Goal: Transaction & Acquisition: Purchase product/service

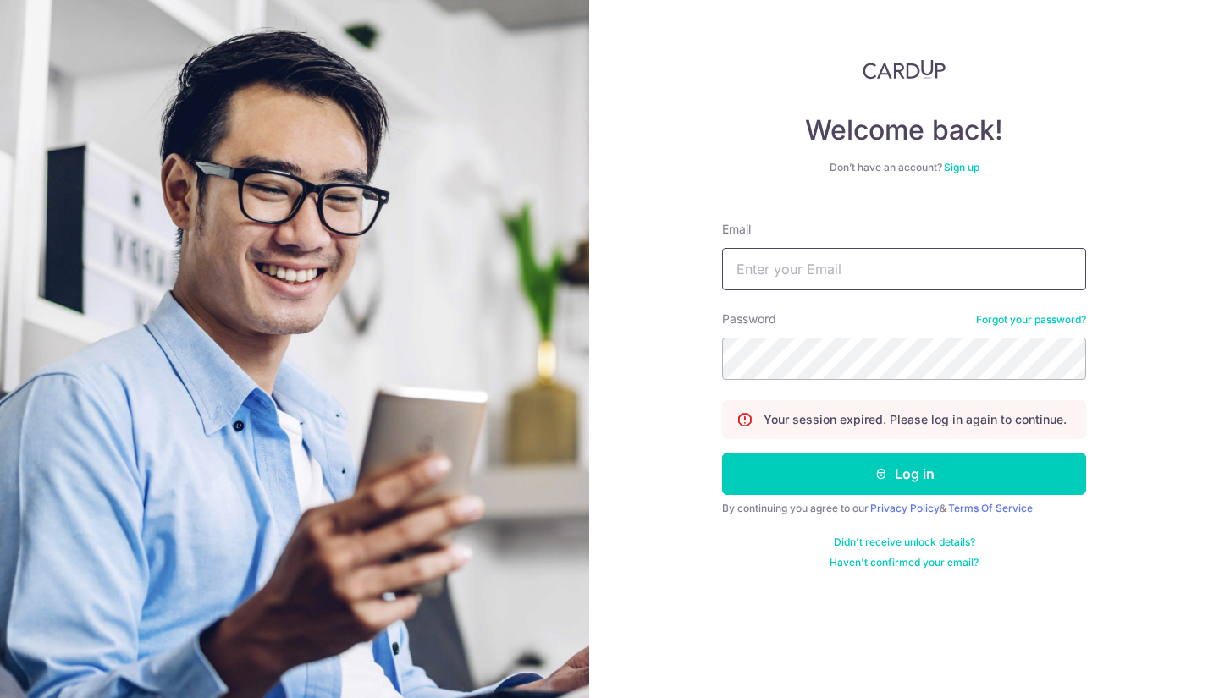
click at [896, 269] on input "Email" at bounding box center [904, 269] width 364 height 42
type input "[EMAIL_ADDRESS][DOMAIN_NAME]"
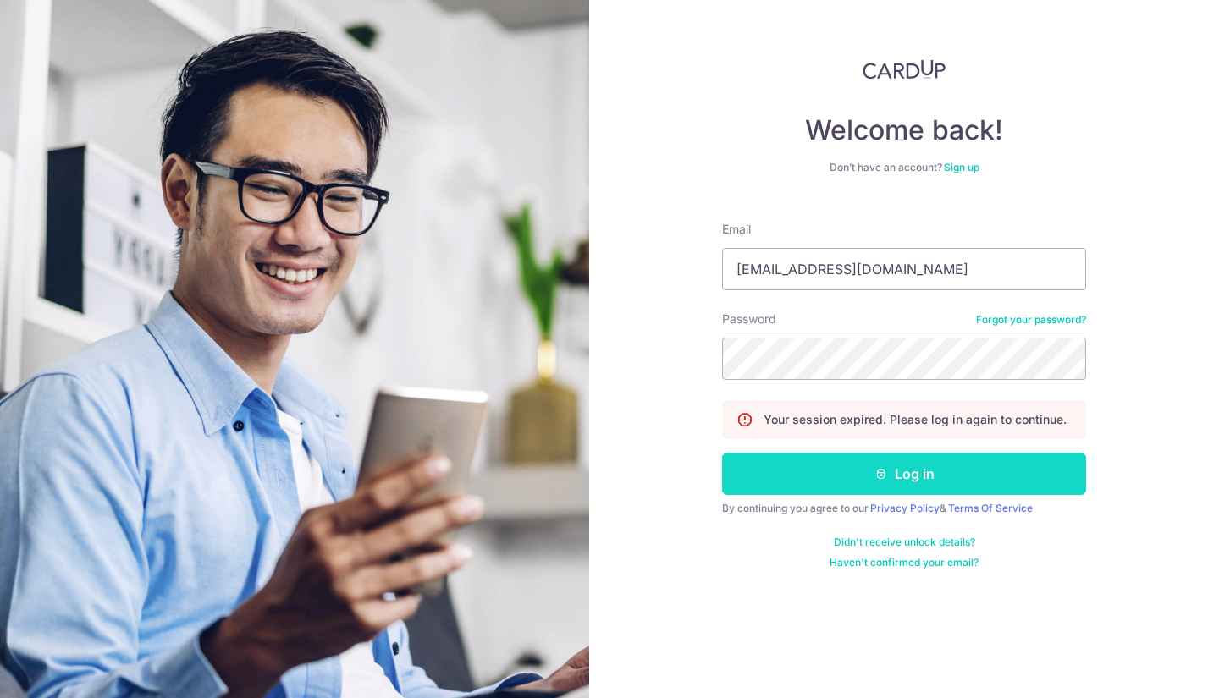
click at [825, 472] on button "Log in" at bounding box center [904, 474] width 364 height 42
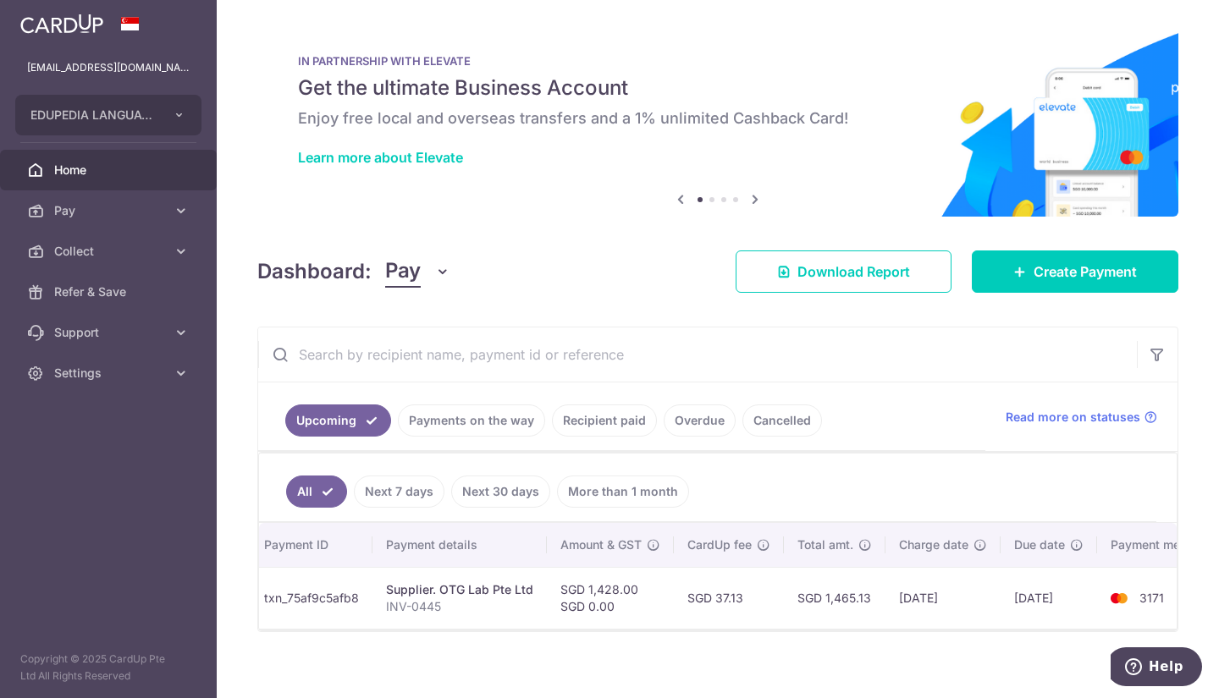
scroll to position [0, 199]
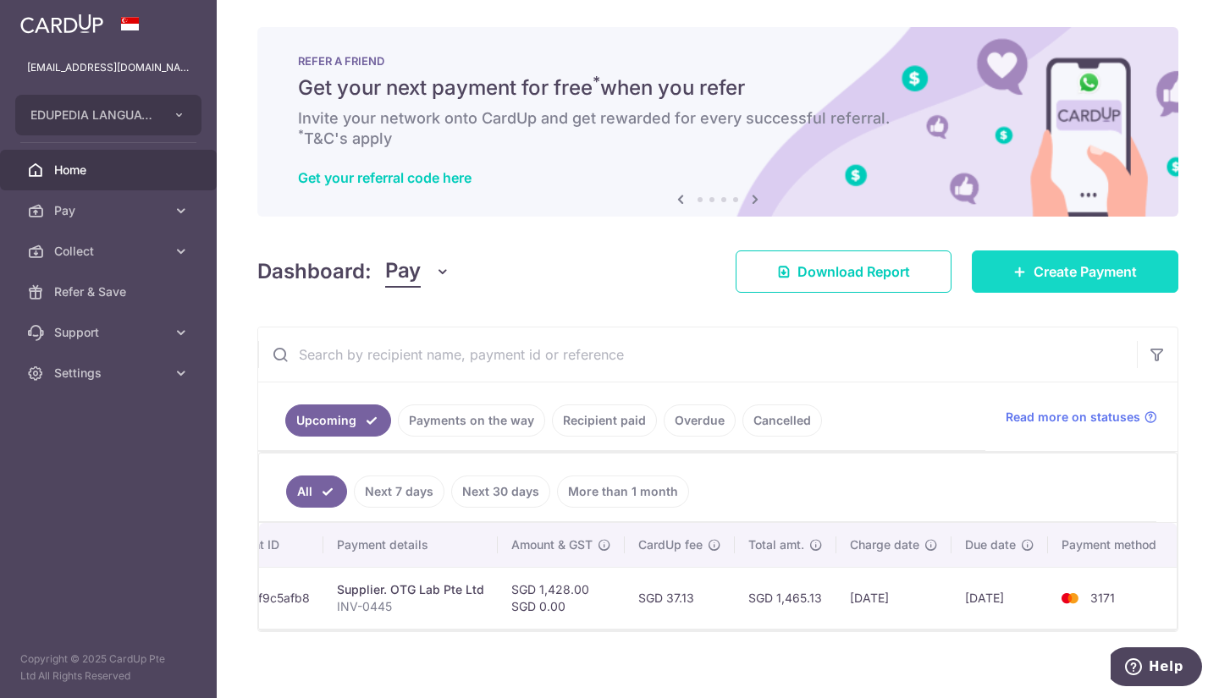
click at [1010, 260] on link "Create Payment" at bounding box center [1075, 272] width 207 height 42
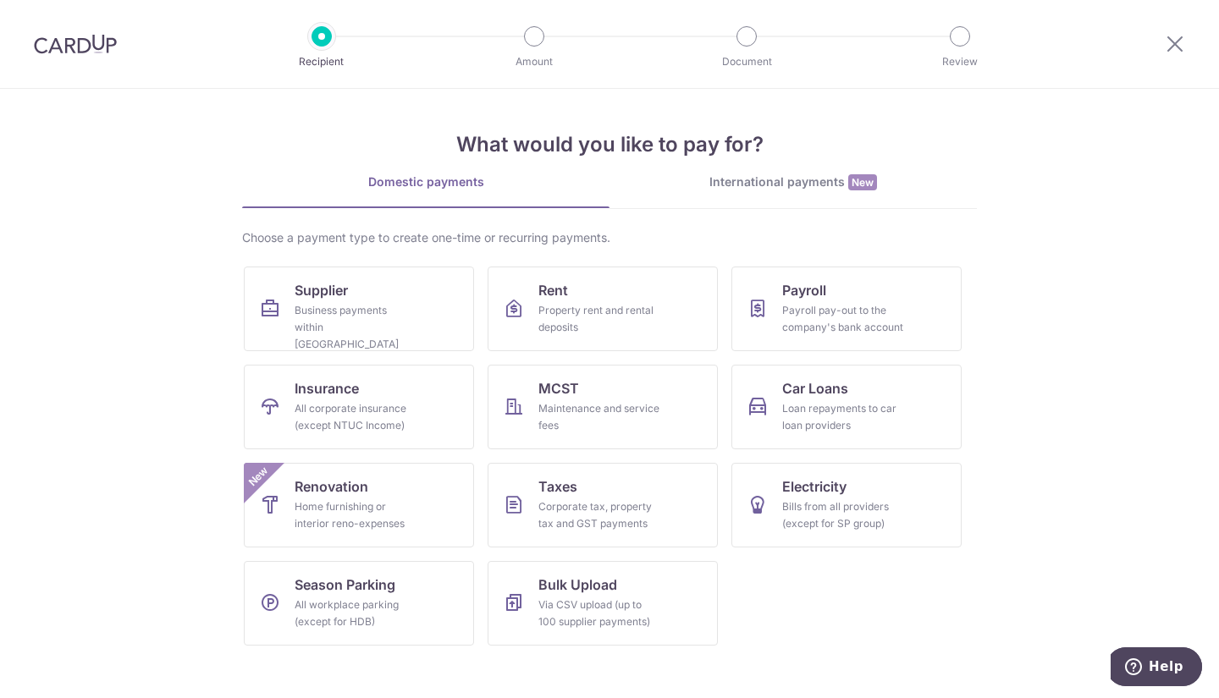
click at [815, 178] on div "International payments New" at bounding box center [793, 183] width 367 height 18
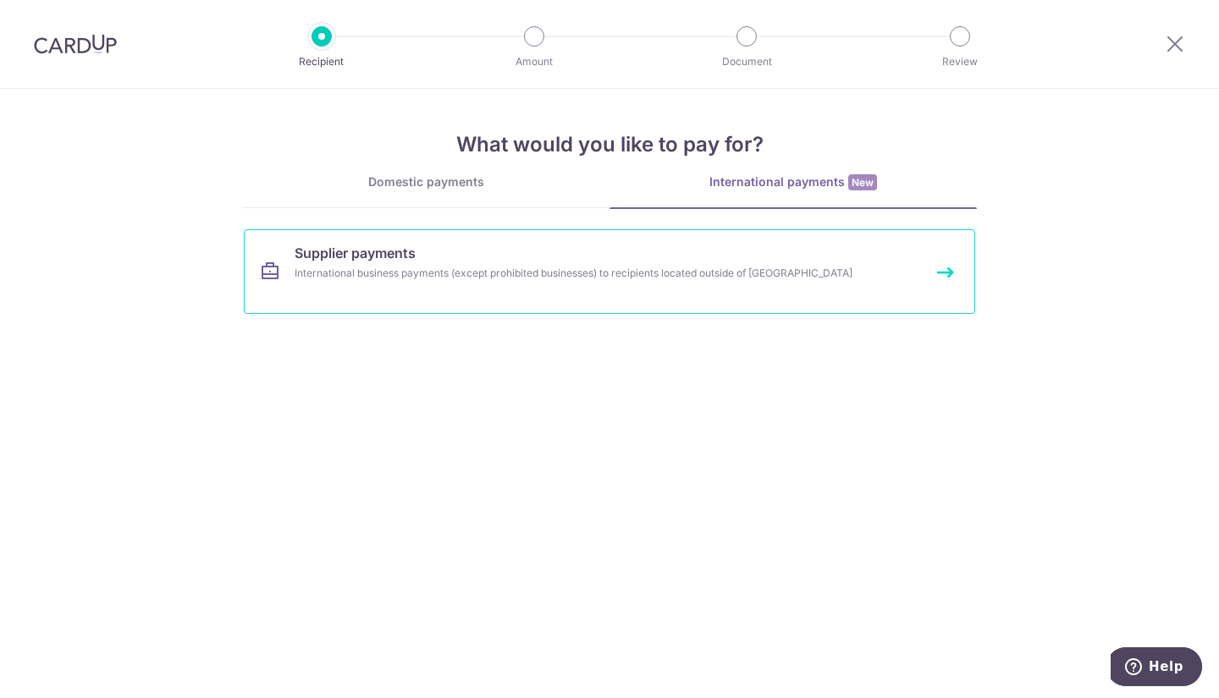
click at [616, 278] on div "International business payments (except prohibited businesses) to recipients lo…" at bounding box center [587, 273] width 585 height 17
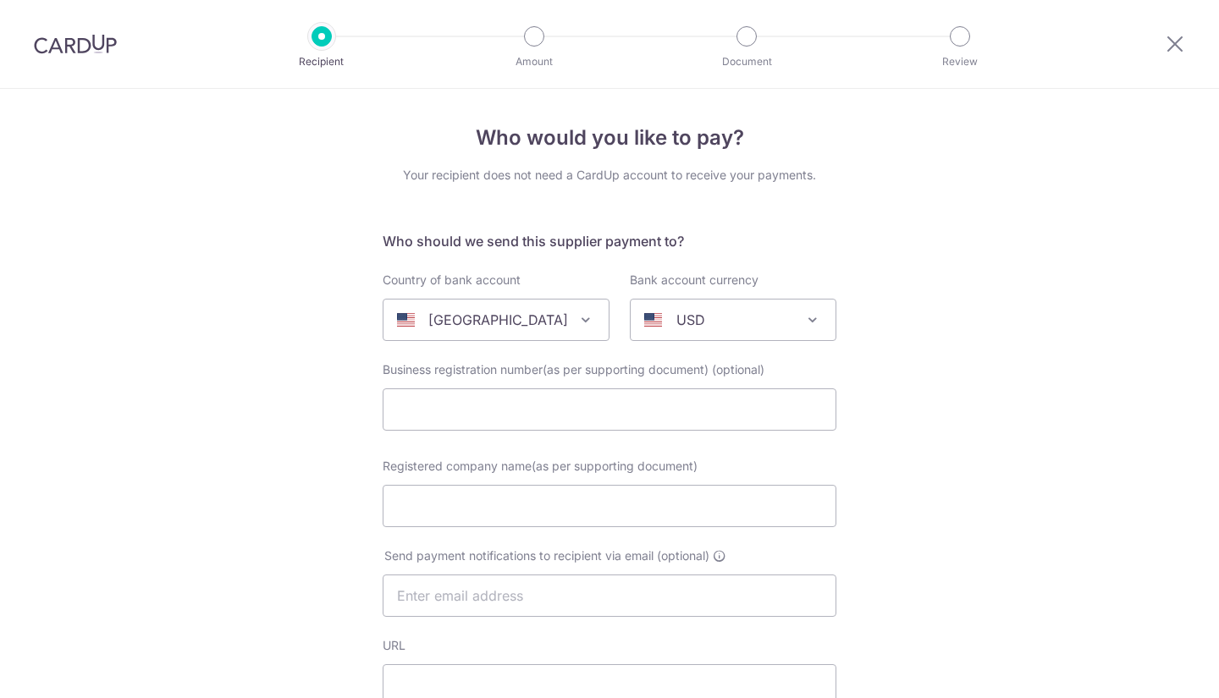
select select
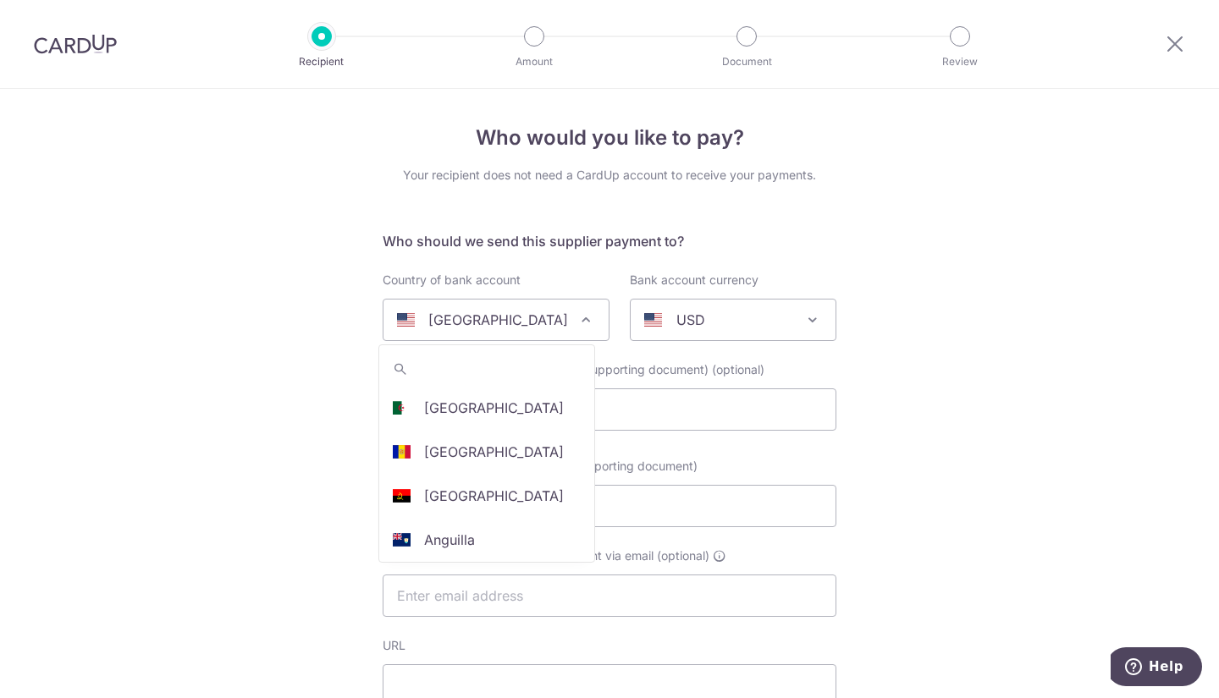
click at [491, 319] on p "United States" at bounding box center [498, 320] width 140 height 20
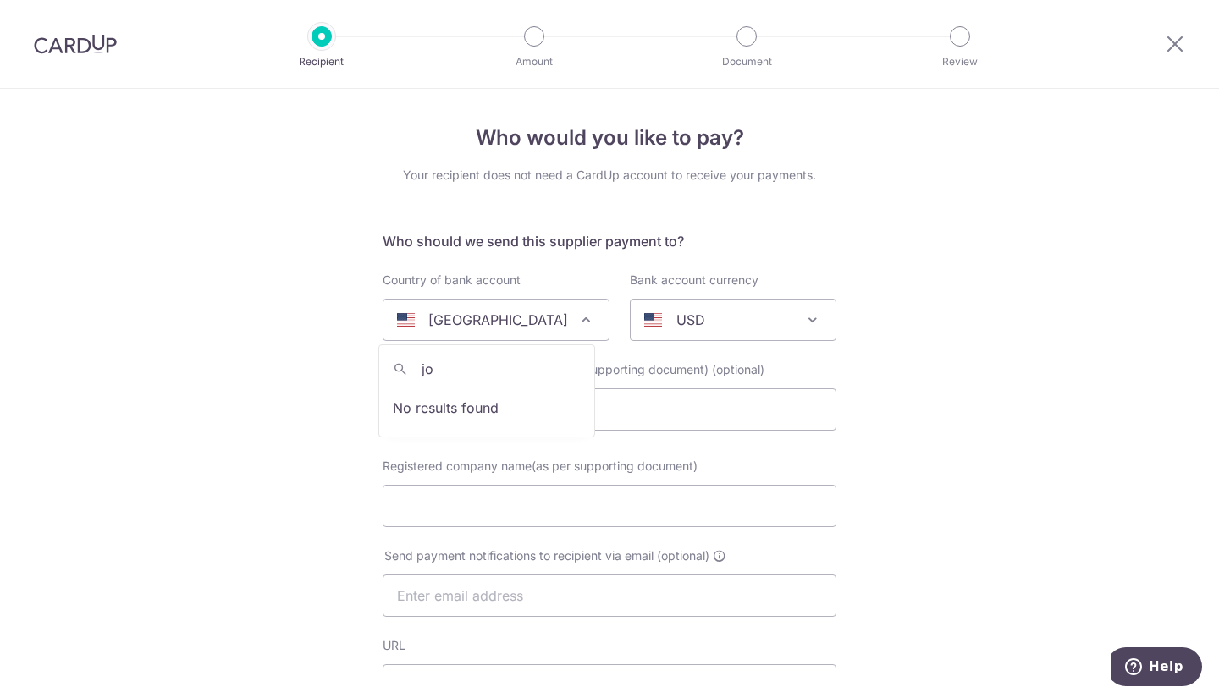
type input "j"
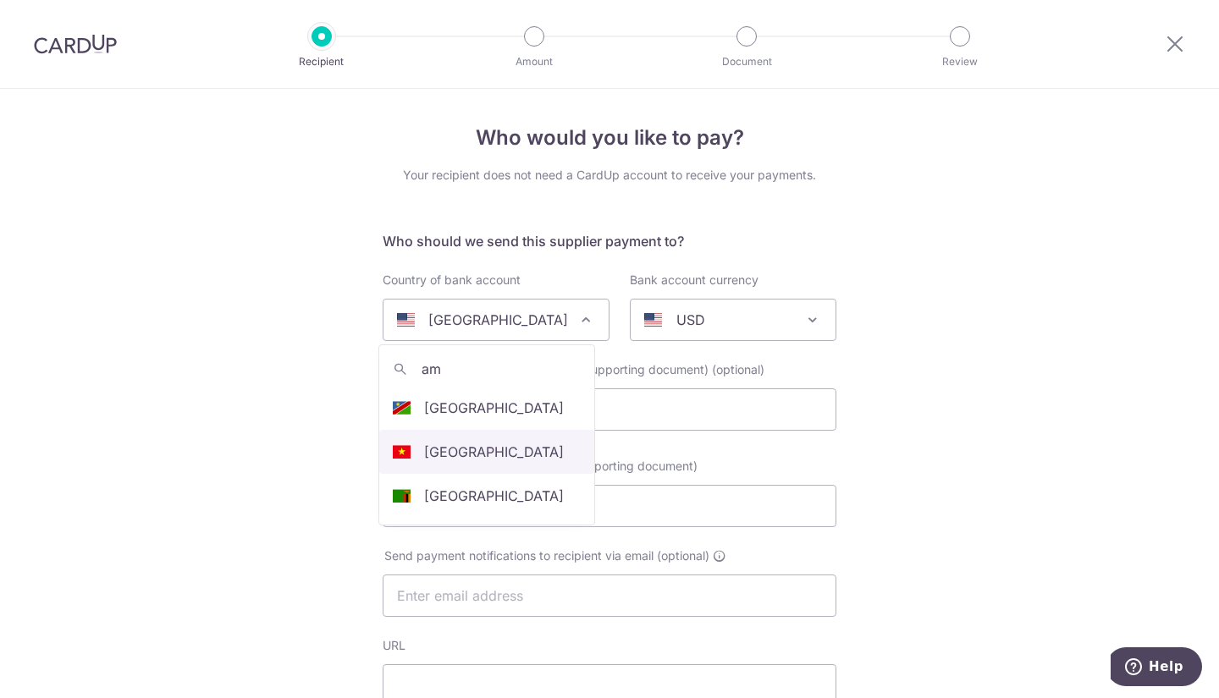
type input "a"
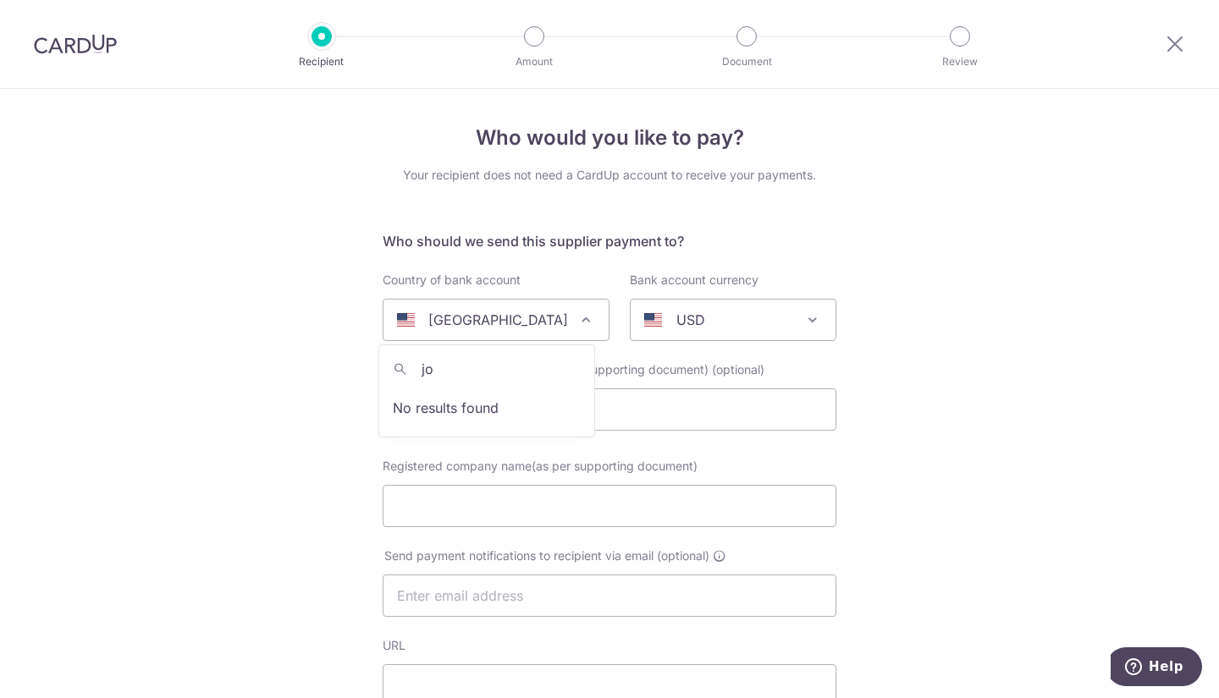
type input "j"
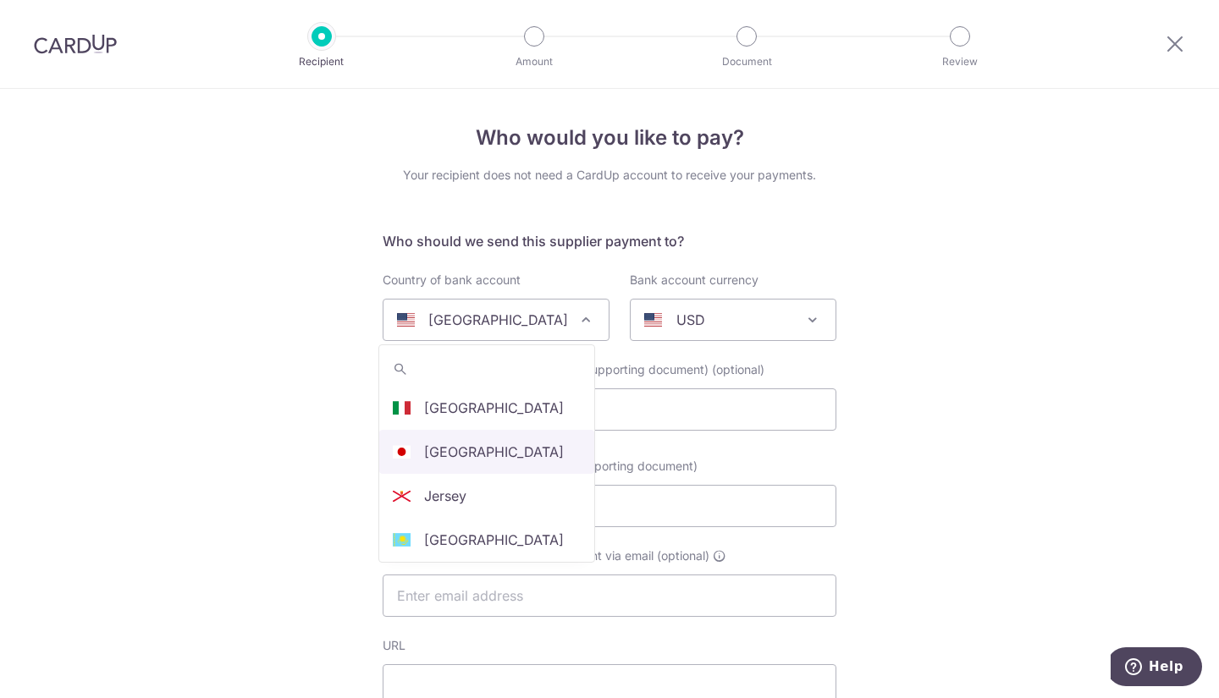
scroll to position [2462, 0]
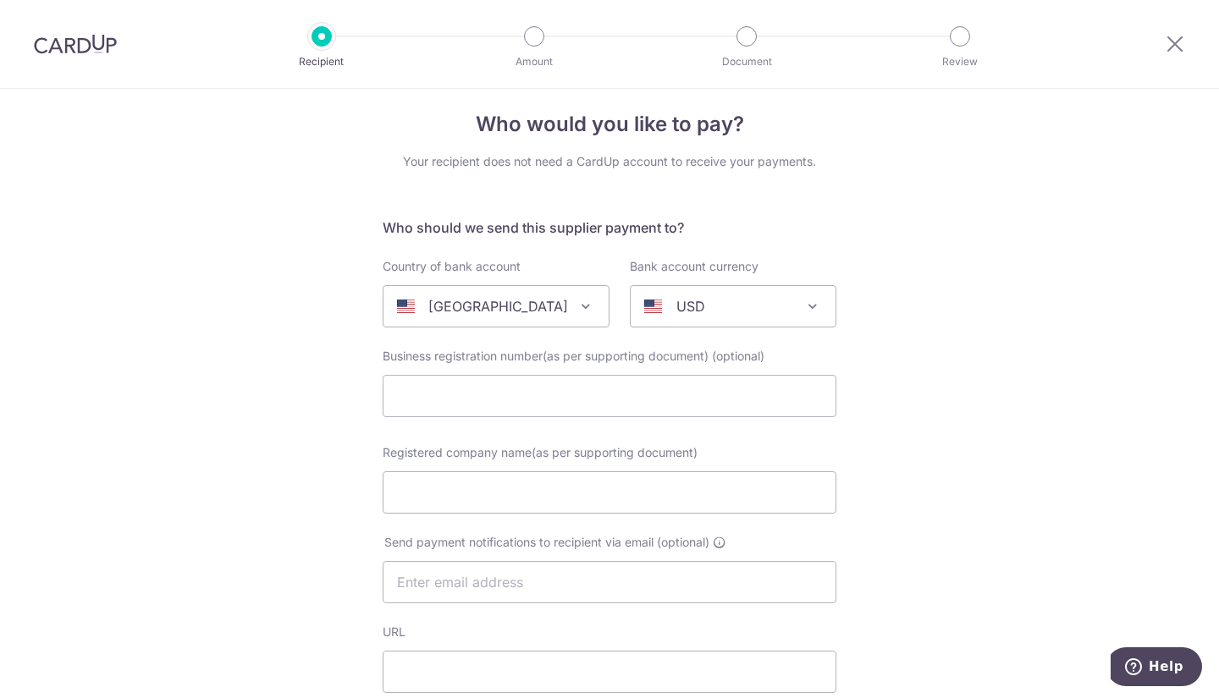
scroll to position [15, 0]
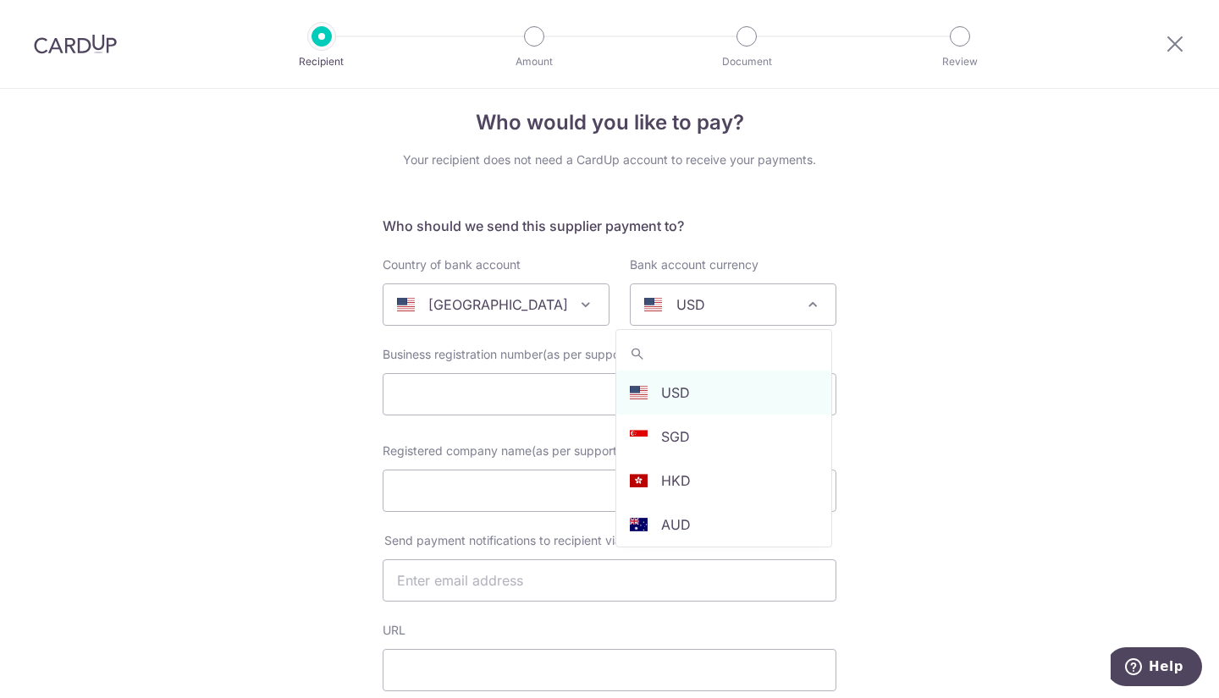
click at [764, 290] on span "USD" at bounding box center [733, 304] width 205 height 41
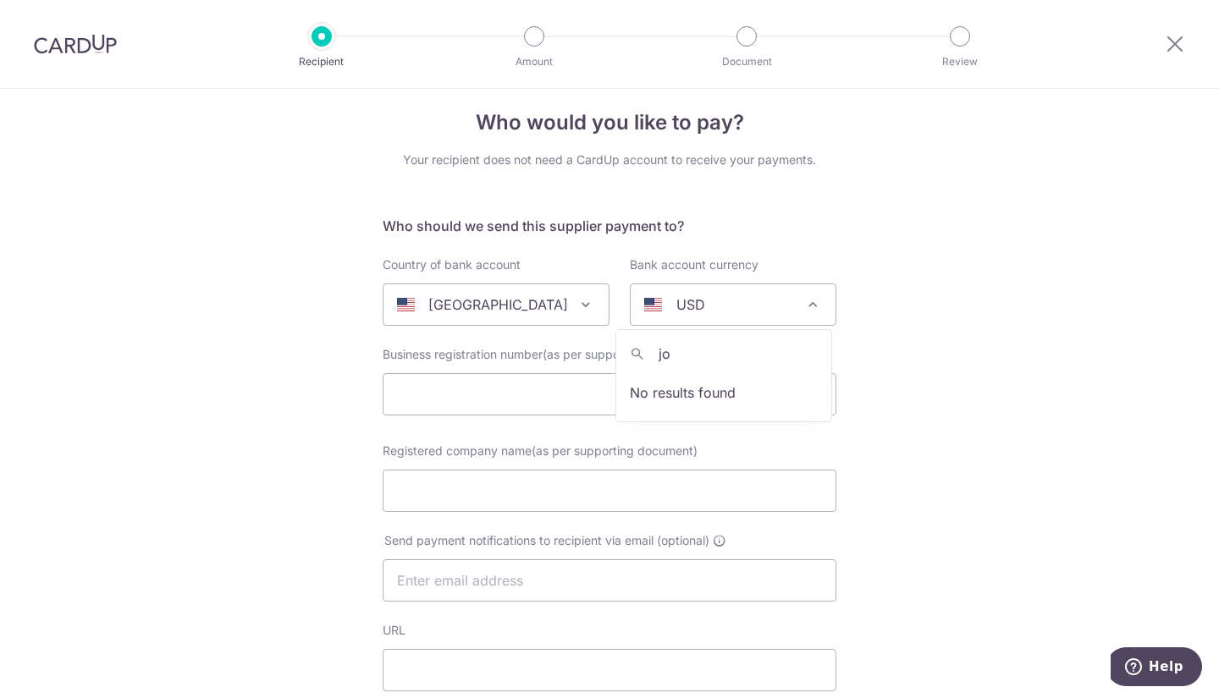
type input "j"
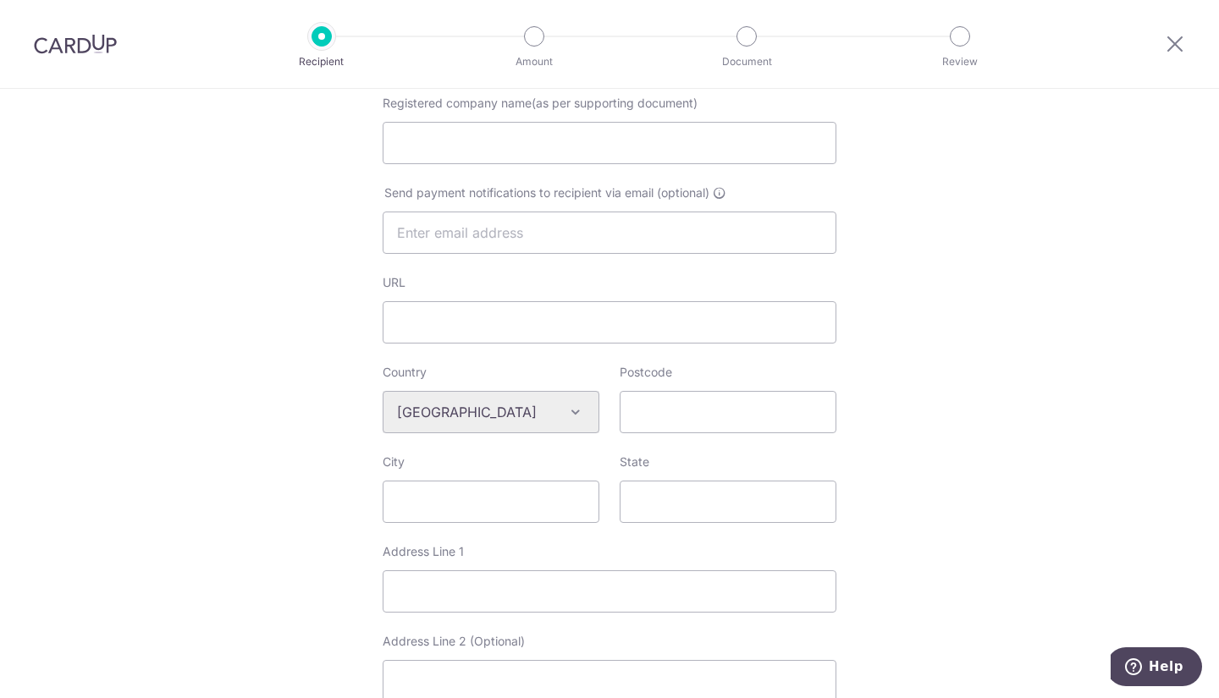
scroll to position [364, 0]
click at [527, 411] on div "Algeria Andorra Angola Anguilla Argentina Armenia Aruba Australia Austria Azerb…" at bounding box center [491, 411] width 217 height 42
click at [569, 407] on div "Algeria Andorra Angola Anguilla Argentina Armenia Aruba Australia Austria Azerb…" at bounding box center [491, 411] width 217 height 42
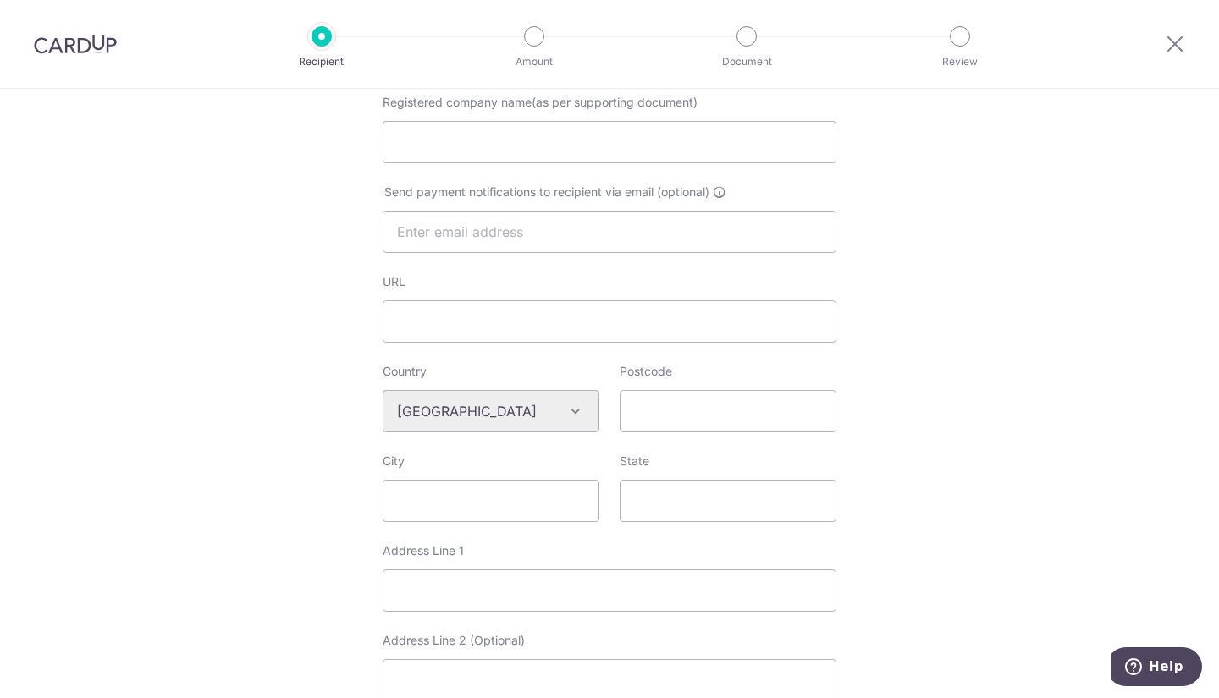
click at [569, 407] on div "Algeria Andorra Angola Anguilla Argentina Armenia Aruba Australia Austria Azerb…" at bounding box center [491, 411] width 217 height 42
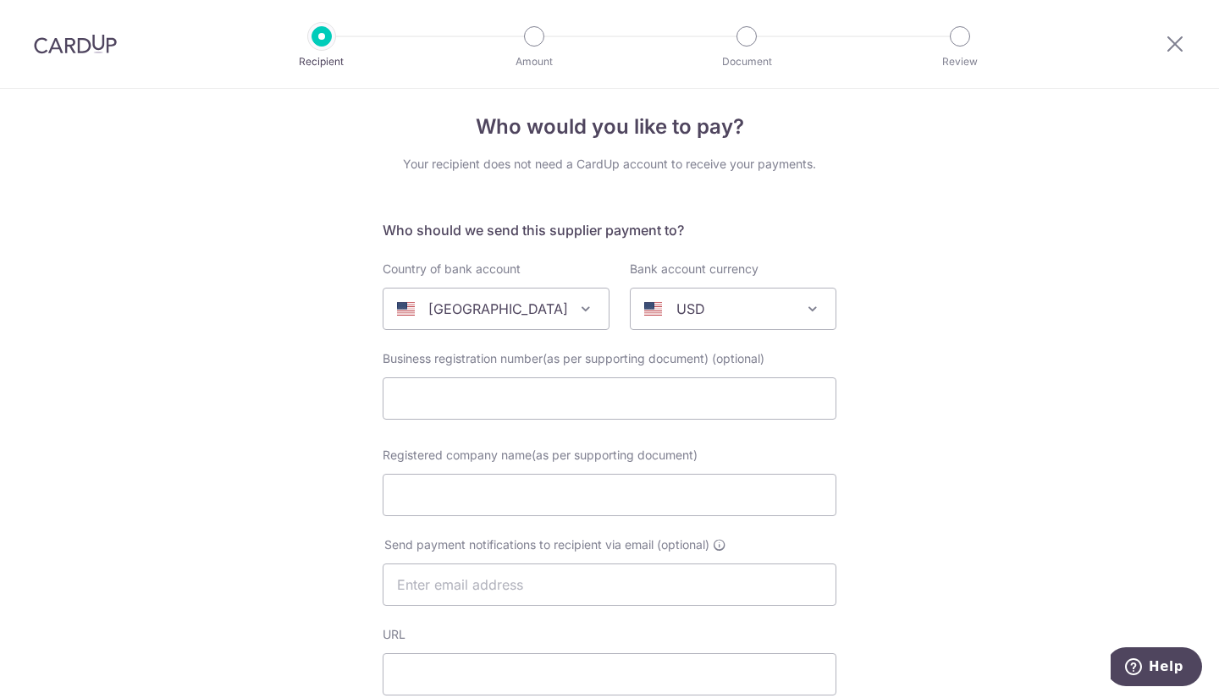
scroll to position [0, 0]
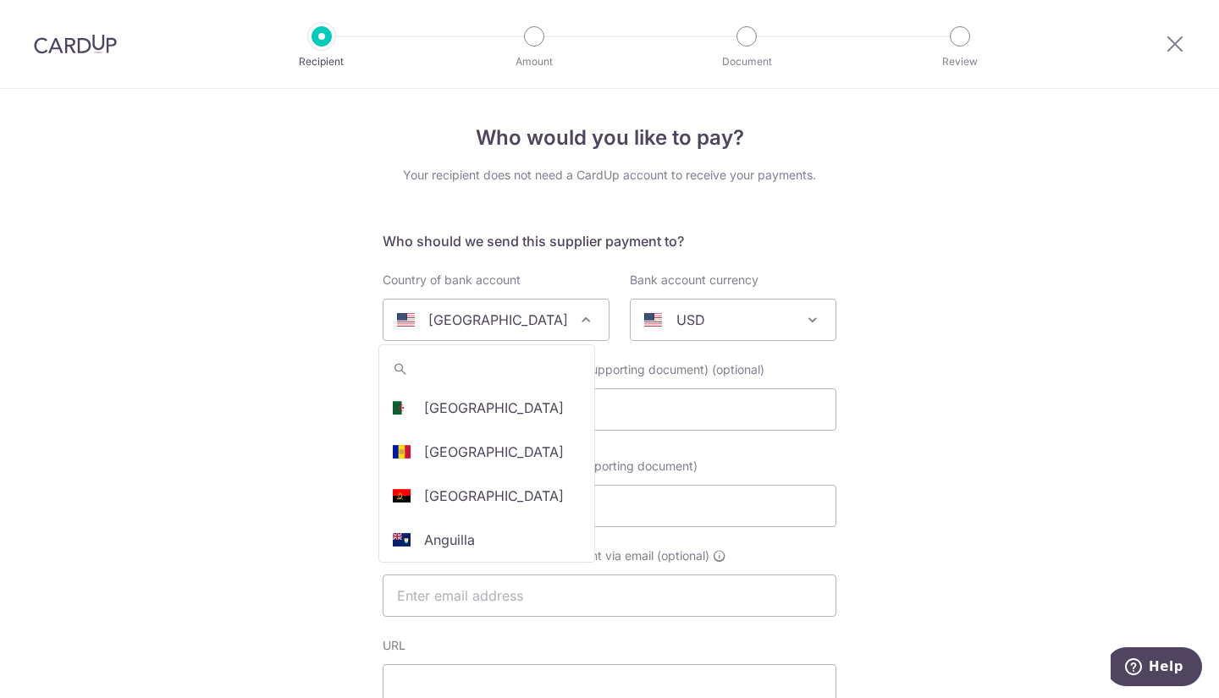
click at [576, 318] on span at bounding box center [586, 320] width 20 height 20
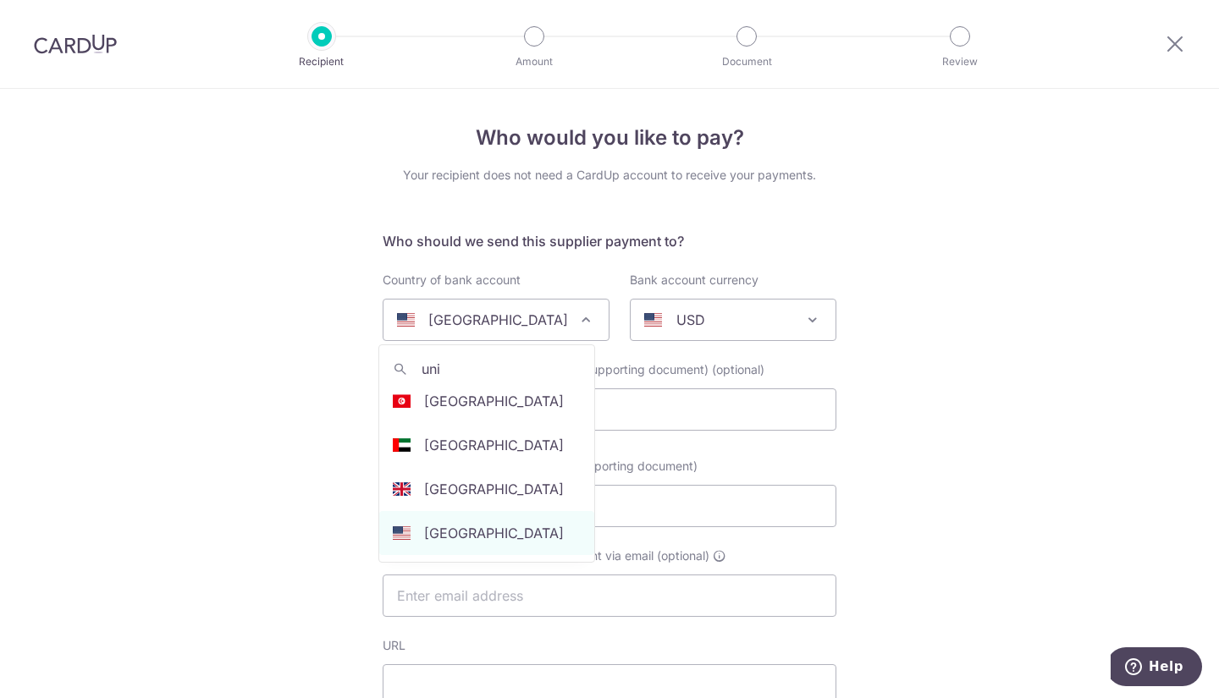
scroll to position [51, 0]
type input "uni"
select select "2"
select select "United Arab Emirates"
select select
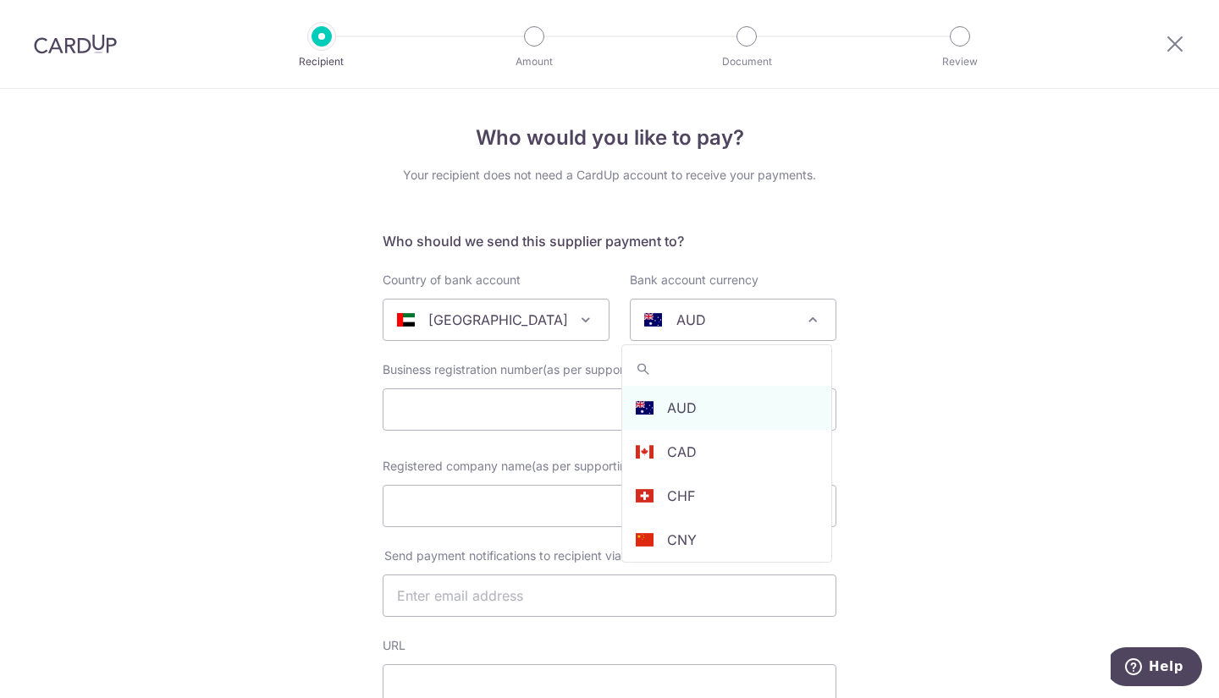
click at [711, 322] on div "AUD" at bounding box center [719, 320] width 151 height 20
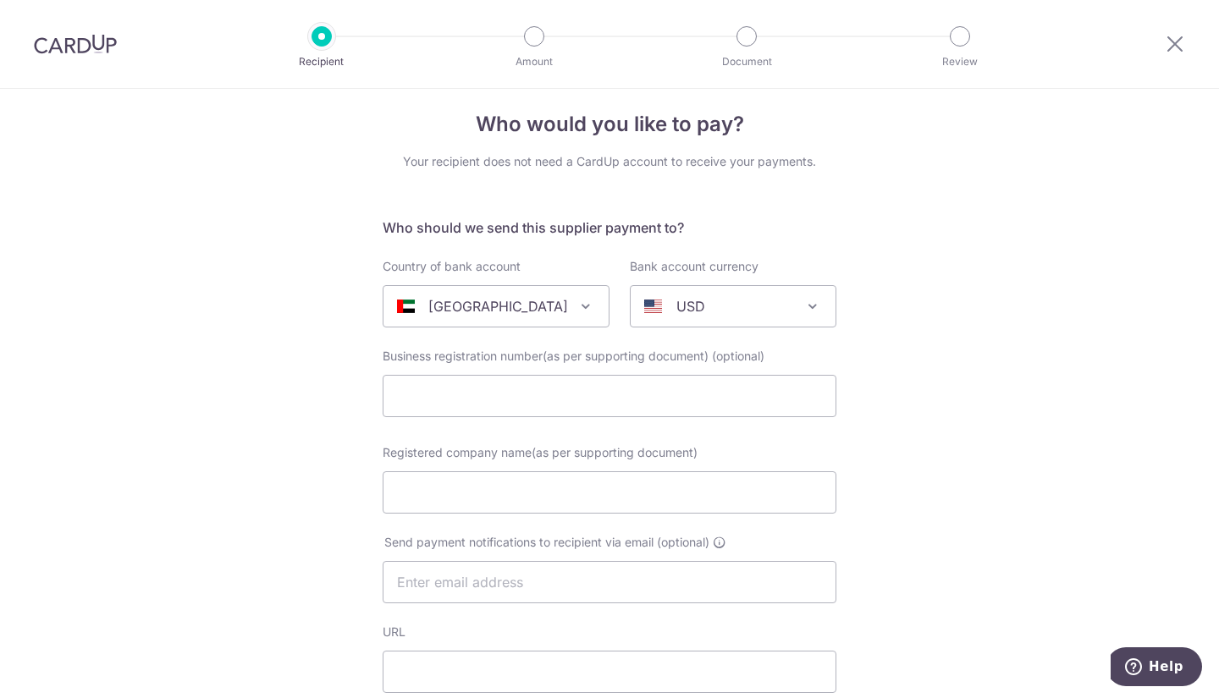
scroll to position [0, 0]
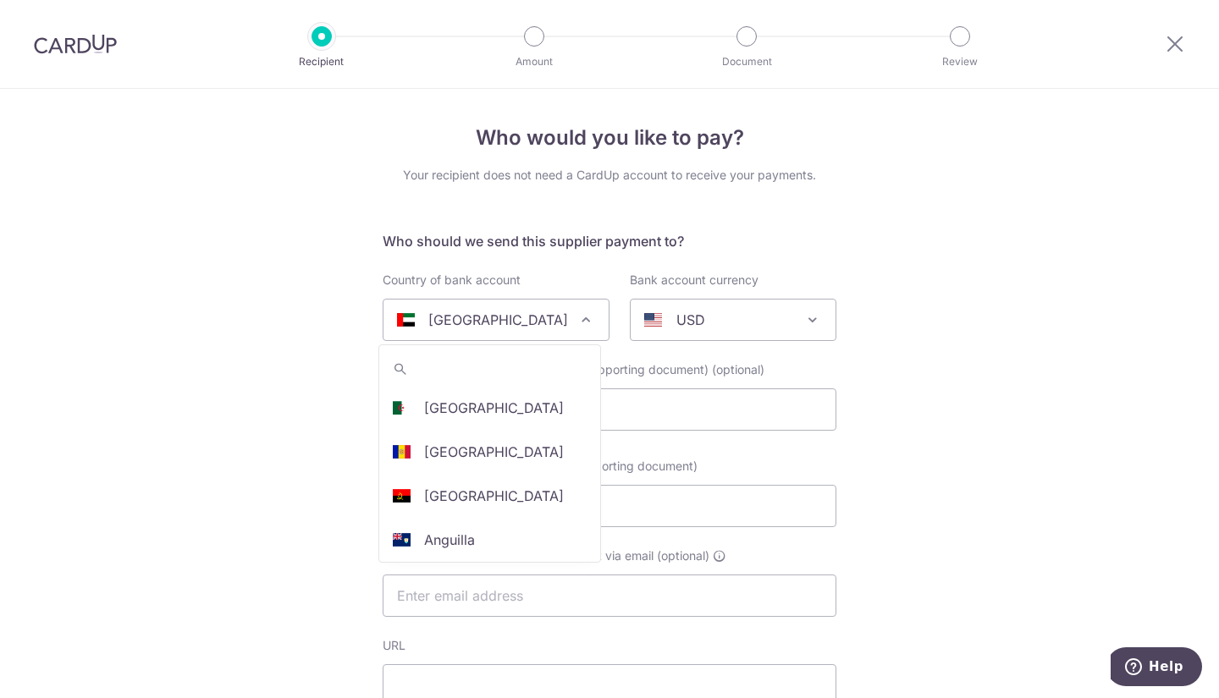
click at [527, 316] on p "United Arab Emirates" at bounding box center [498, 320] width 140 height 20
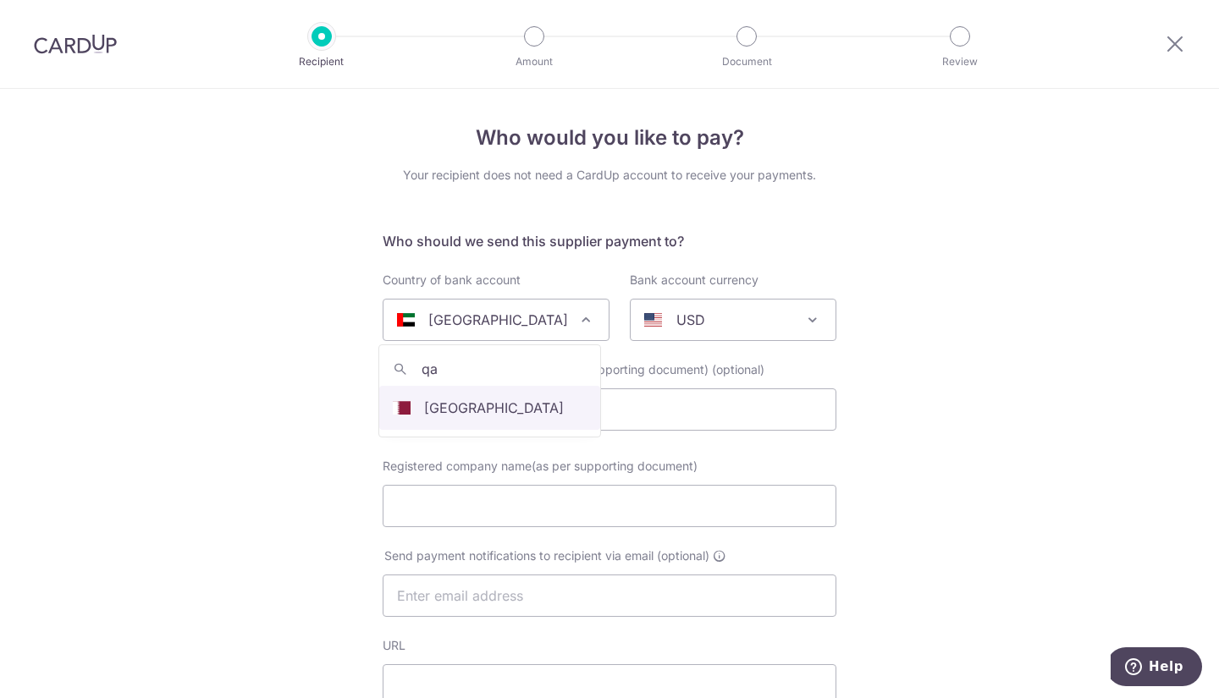
type input "q"
type input "j"
type input "e"
type input "a"
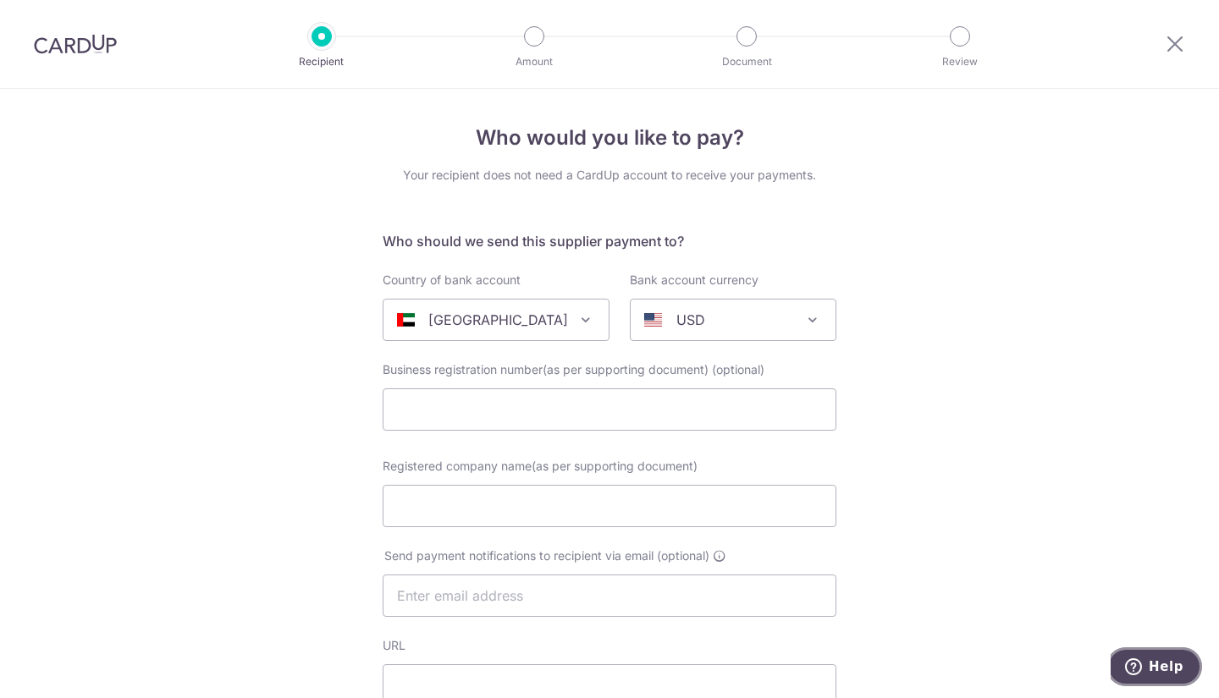
click at [1124, 667] on button "Help" at bounding box center [1154, 667] width 96 height 39
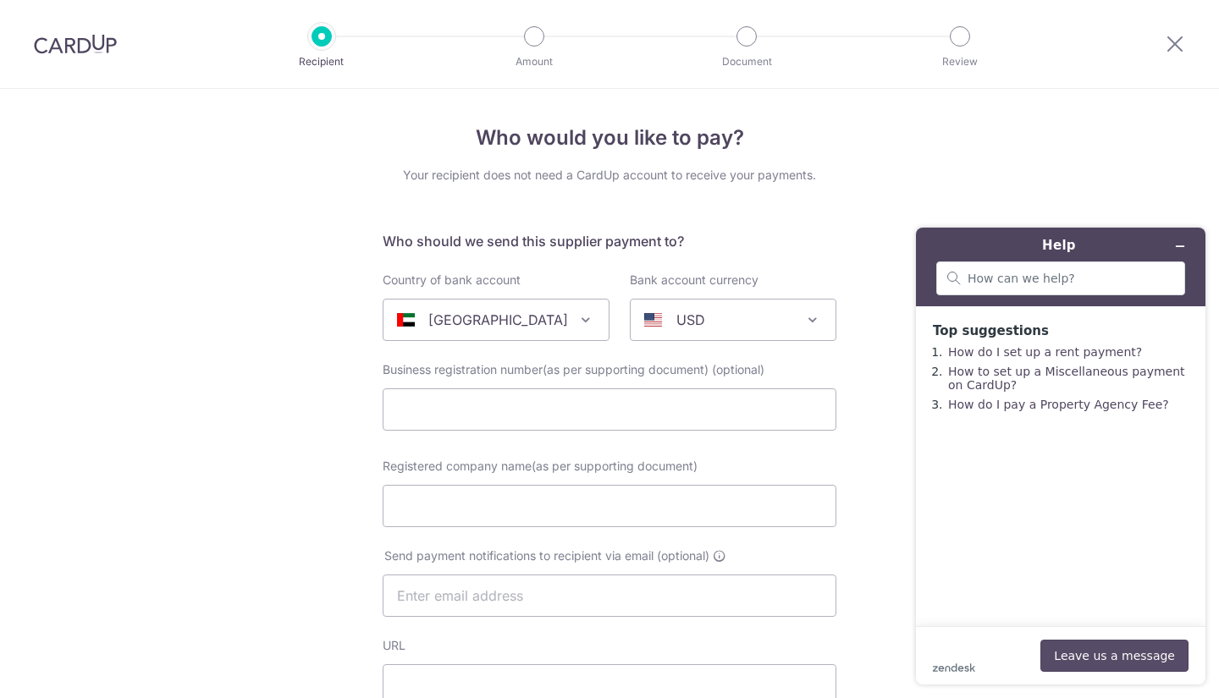
click at [1115, 658] on button "Leave us a message" at bounding box center [1114, 656] width 148 height 32
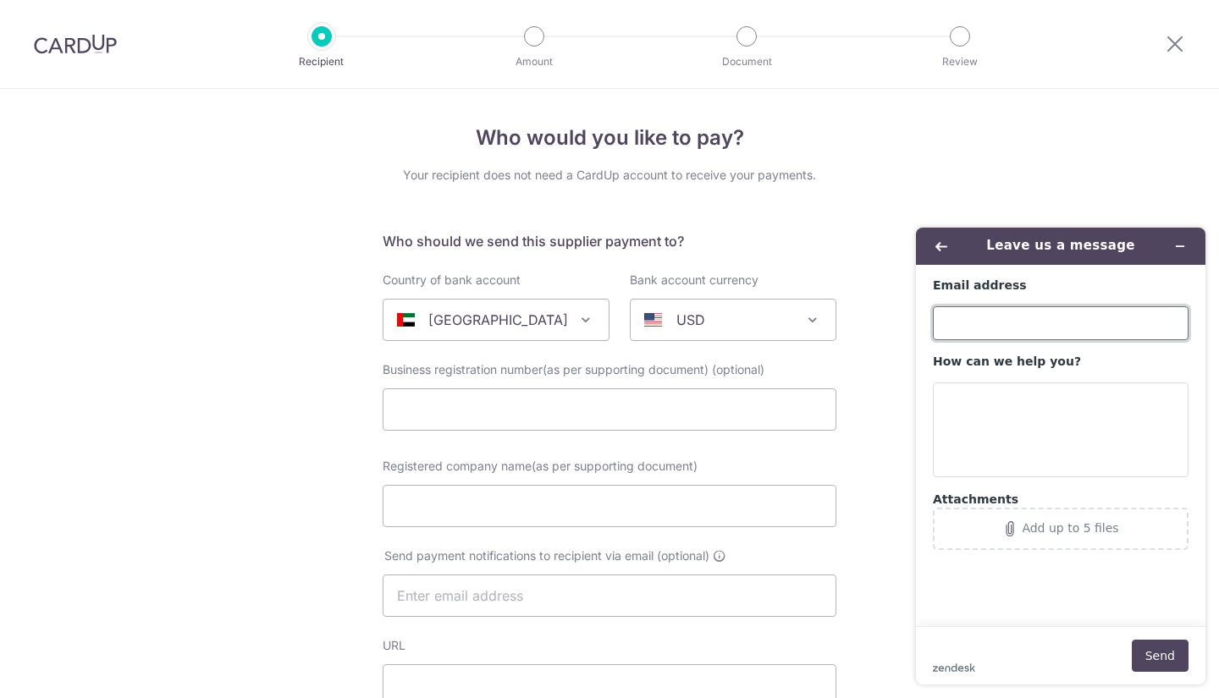
click at [1082, 329] on input "Email address" at bounding box center [1061, 323] width 256 height 34
type input "jkyle721@hotmail.com"
click at [1026, 409] on textarea "How can we help you?" at bounding box center [1061, 430] width 256 height 95
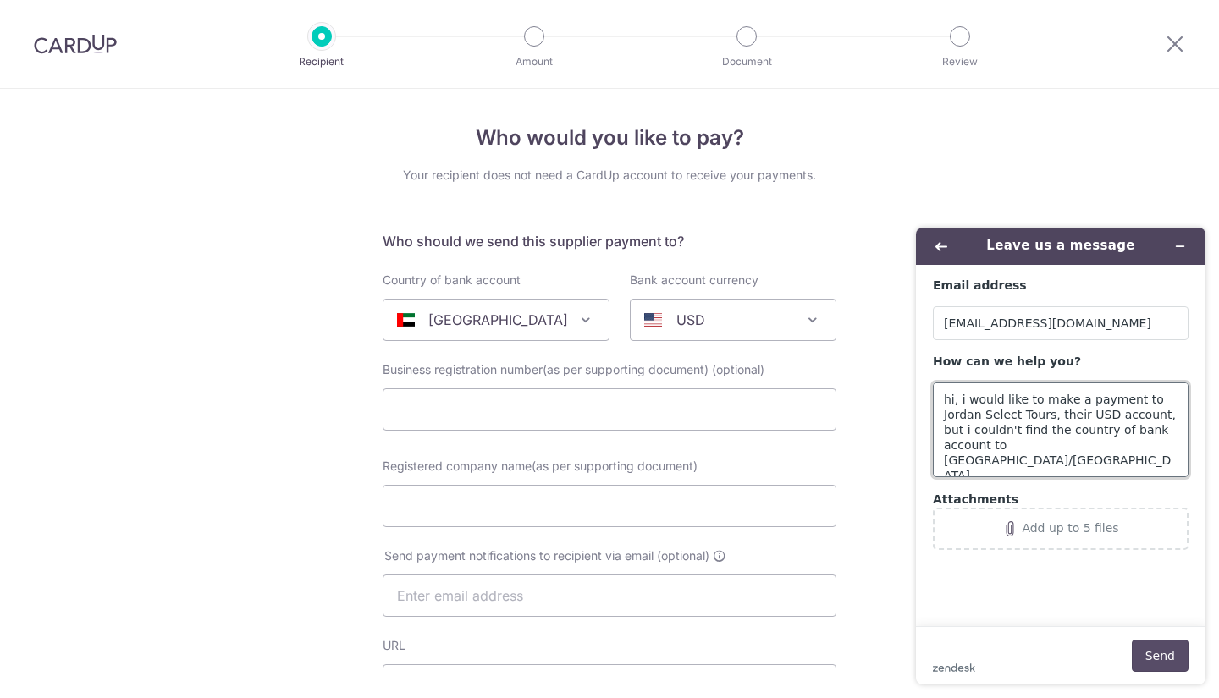
type textarea "hi, i would like to make a payment to Jordan Select Tours, their USD account, b…"
click at [1156, 654] on button "Send" at bounding box center [1160, 656] width 57 height 32
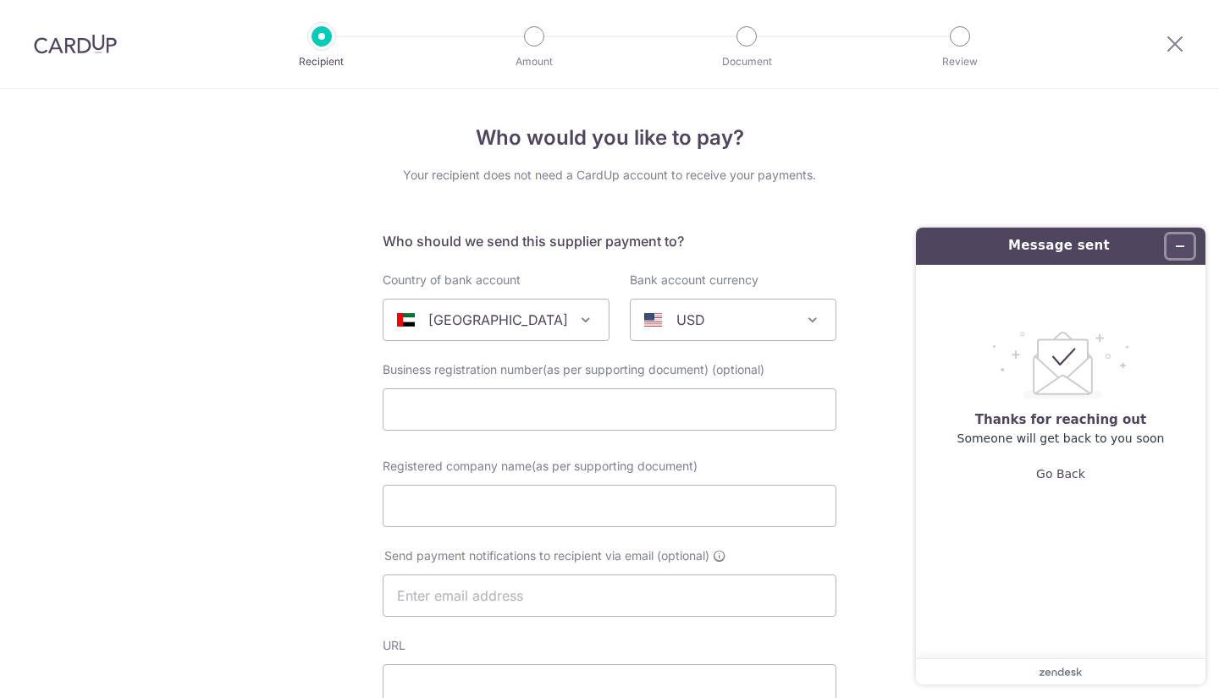
click at [1174, 255] on button "Minimize widget" at bounding box center [1180, 247] width 27 height 24
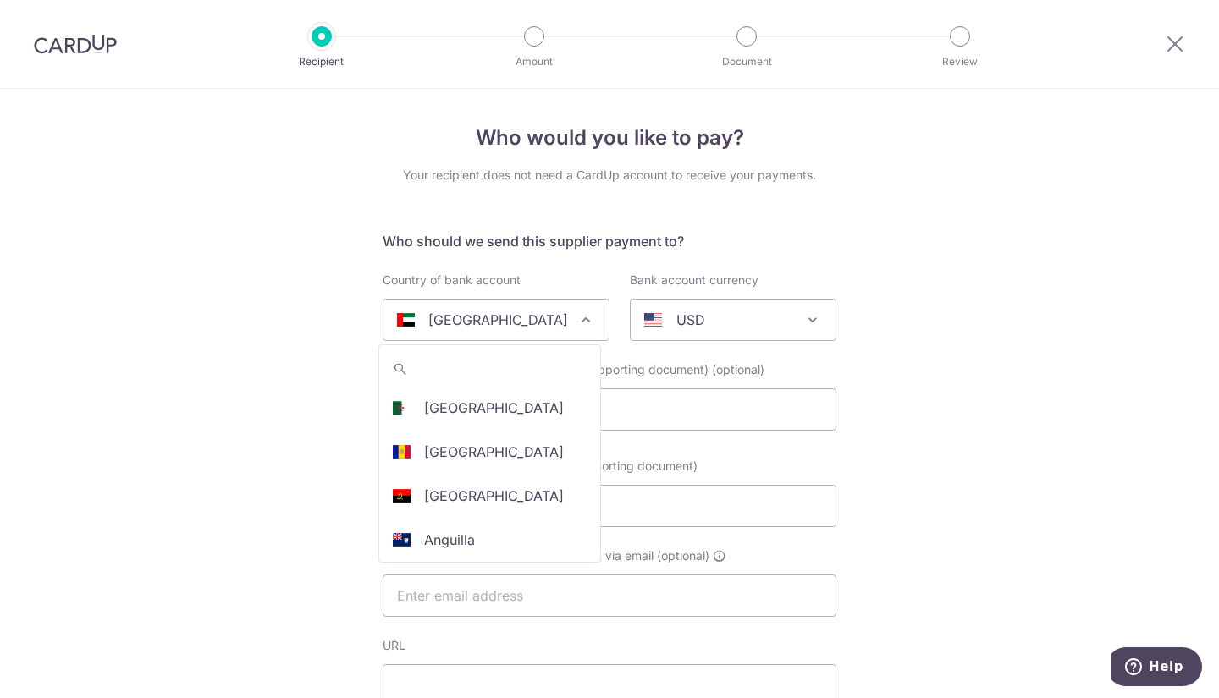
click at [514, 306] on span "United Arab Emirates" at bounding box center [496, 320] width 225 height 41
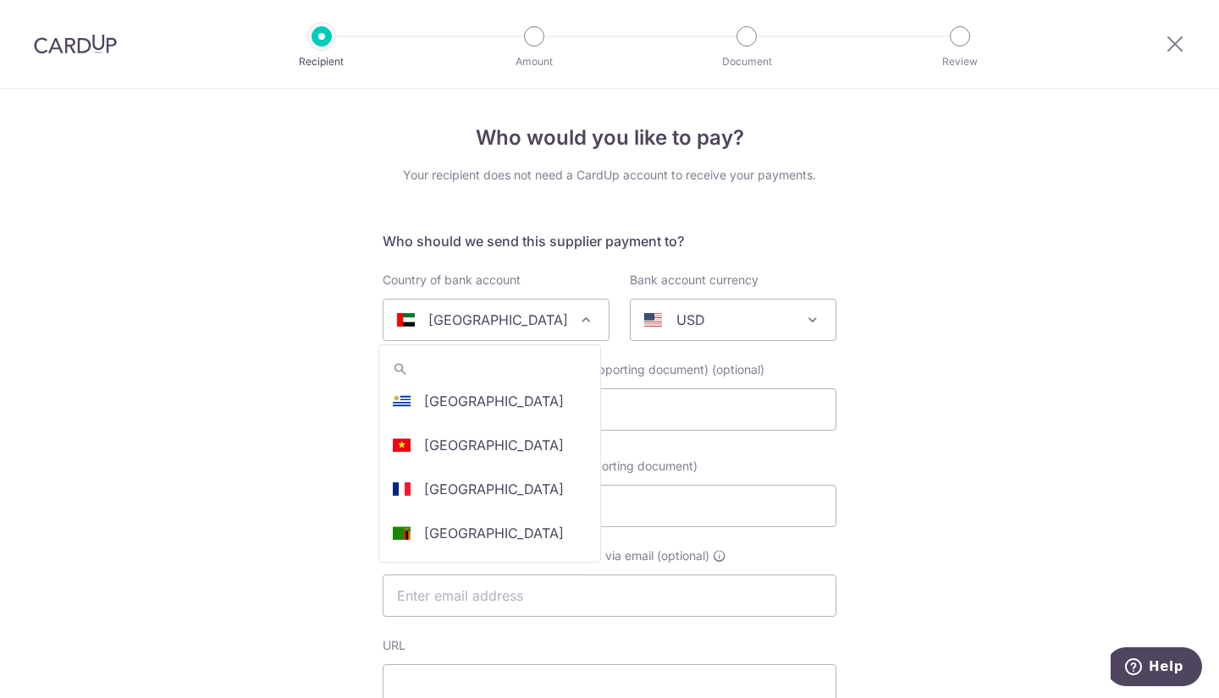
scroll to position [5350, 0]
